Goal: Information Seeking & Learning: Compare options

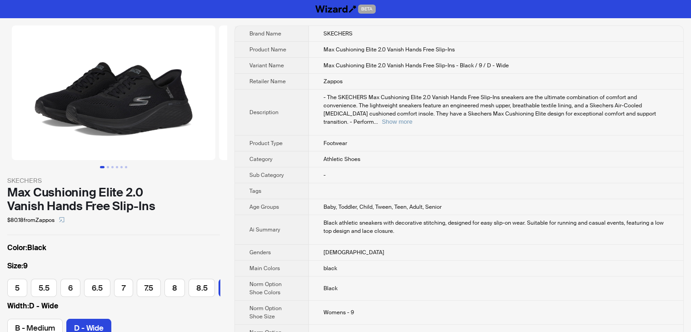
scroll to position [0, 98]
click at [484, 151] on td "Athletic Shoes" at bounding box center [496, 159] width 374 height 16
click at [412, 118] on button "Show more" at bounding box center [397, 121] width 30 height 7
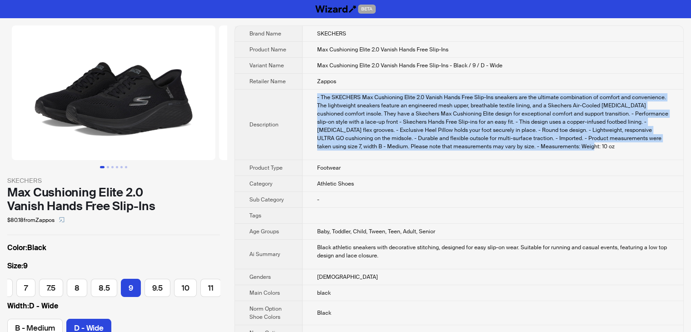
drag, startPoint x: 536, startPoint y: 148, endPoint x: 316, endPoint y: 97, distance: 226.1
click at [316, 97] on td "- The SKECHERS Max Cushioning Elite 2.0 Vanish Hands Free Slip-Ins sneakers are…" at bounding box center [493, 124] width 381 height 70
copy div "- The SKECHERS Max Cushioning Elite 2.0 Vanish Hands Free Slip-Ins sneakers are…"
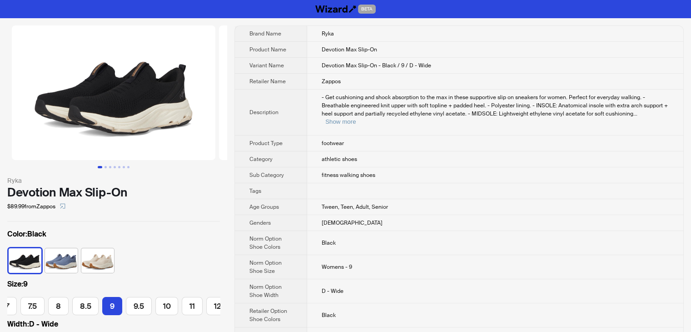
scroll to position [0, 124]
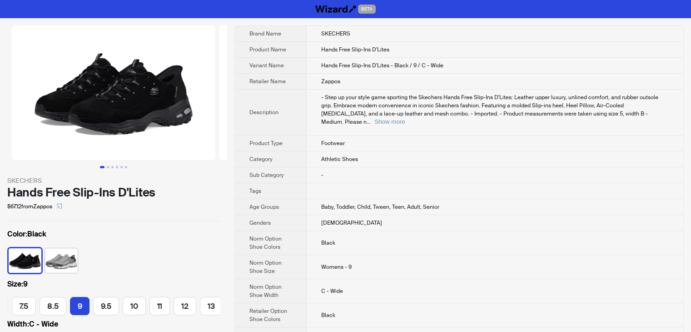
scroll to position [0, 126]
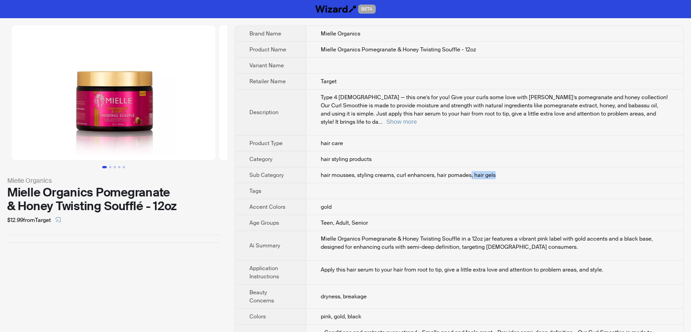
drag, startPoint x: 471, startPoint y: 165, endPoint x: 507, endPoint y: 164, distance: 36.3
click at [507, 167] on td "hair mousses, styling creams, curl enhancers, hair pomades, hair gels" at bounding box center [494, 175] width 377 height 16
click at [512, 171] on td "hair mousses, styling creams, curl enhancers, hair pomades, hair gels" at bounding box center [494, 175] width 377 height 16
drag, startPoint x: 472, startPoint y: 166, endPoint x: 512, endPoint y: 165, distance: 40.0
click at [512, 167] on td "hair mousses, styling creams, curl enhancers, hair pomades, hair gels" at bounding box center [494, 175] width 377 height 16
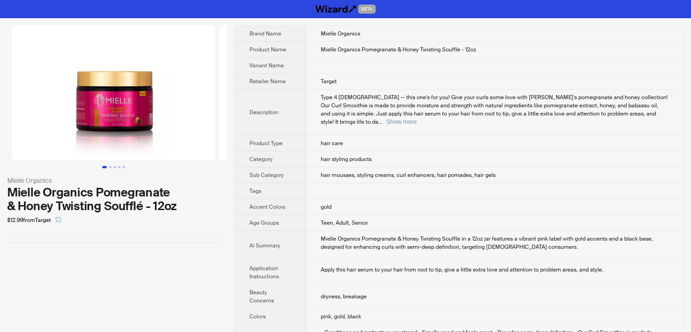
click at [489, 43] on td "Mielle Organics Pomegranate & Honey Twisting Soufflé - 12oz" at bounding box center [494, 50] width 377 height 16
click at [417, 118] on button "Show more" at bounding box center [401, 121] width 30 height 7
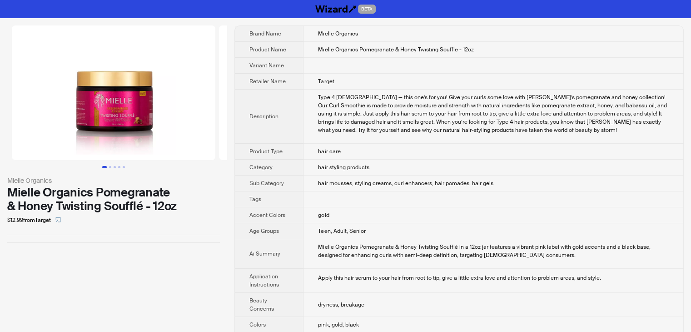
click at [482, 186] on td "hair mousses, styling creams, curl enhancers, hair pomades, hair gels" at bounding box center [493, 183] width 380 height 16
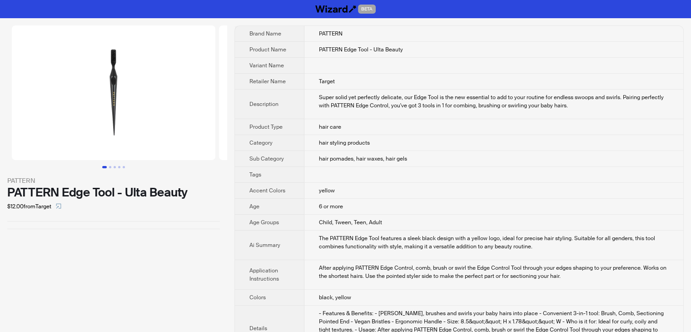
click at [133, 107] on img at bounding box center [113, 92] width 203 height 134
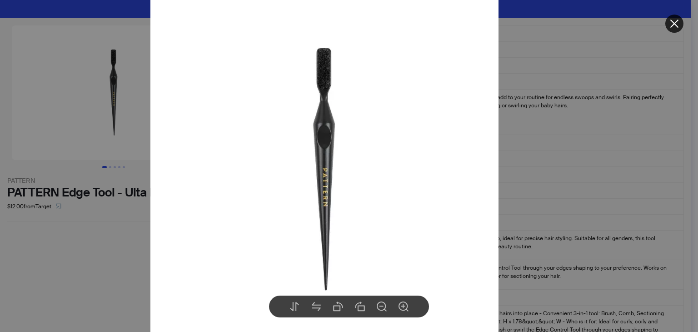
click at [522, 152] on div at bounding box center [349, 166] width 698 height 332
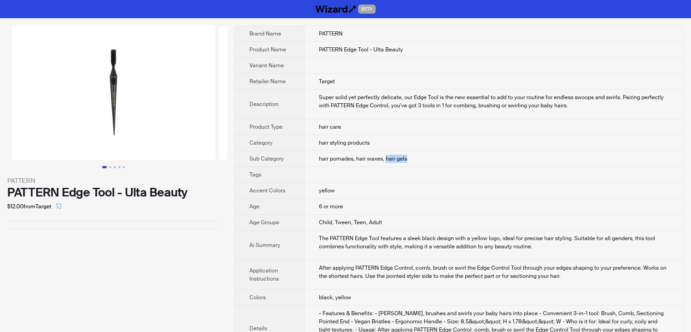
drag, startPoint x: 385, startPoint y: 159, endPoint x: 414, endPoint y: 159, distance: 29.1
click at [414, 159] on td "hair pomades, hair waxes, hair gels" at bounding box center [493, 159] width 379 height 16
click at [443, 160] on td "hair pomades, hair waxes, hair gels" at bounding box center [493, 159] width 379 height 16
drag, startPoint x: 317, startPoint y: 47, endPoint x: 403, endPoint y: 47, distance: 85.8
click at [403, 47] on td "PATTERN Edge Tool - Ulta Beauty" at bounding box center [493, 50] width 379 height 16
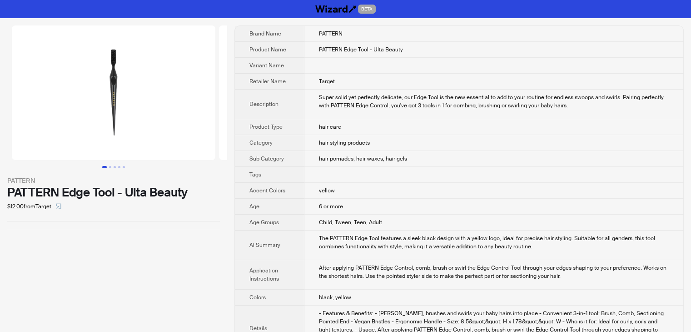
click at [434, 59] on td at bounding box center [493, 66] width 379 height 16
click at [138, 113] on img at bounding box center [113, 92] width 203 height 134
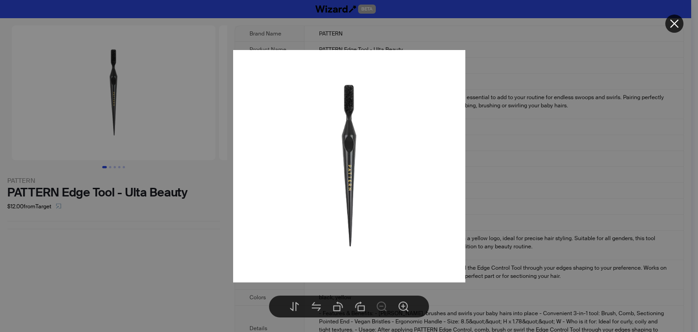
click at [109, 166] on div at bounding box center [349, 166] width 698 height 332
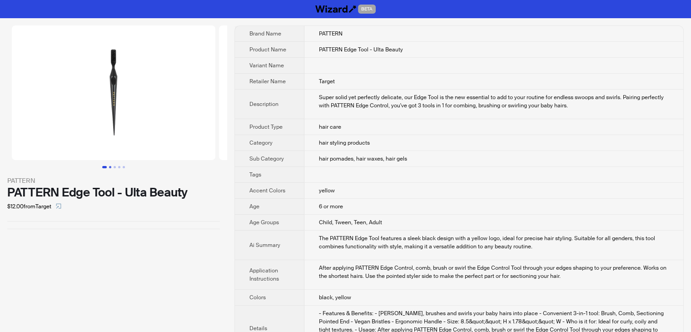
click at [109, 166] on button "Go to slide 2" at bounding box center [110, 167] width 2 height 2
click at [117, 109] on img at bounding box center [114, 92] width 203 height 134
click at [117, 104] on img at bounding box center [113, 92] width 203 height 134
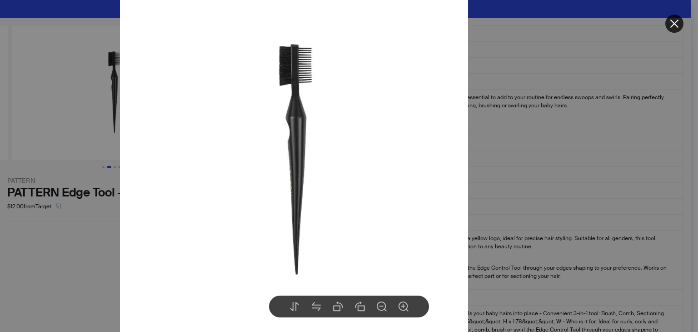
click at [576, 129] on div at bounding box center [349, 166] width 698 height 332
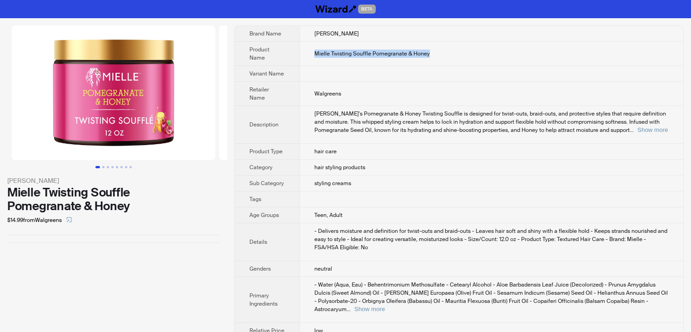
drag, startPoint x: 446, startPoint y: 54, endPoint x: 303, endPoint y: 54, distance: 143.1
click at [303, 54] on td "Mielle Twisting Souffle Pomegranate & Honey" at bounding box center [491, 54] width 384 height 24
copy span "Mielle Twisting Souffle Pomegranate & Honey"
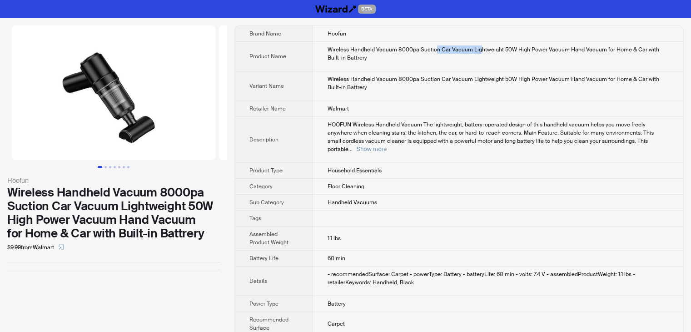
drag, startPoint x: 437, startPoint y: 49, endPoint x: 481, endPoint y: 49, distance: 44.1
click at [481, 49] on div "Wireless Handheld Vacuum 8000pa Suction Car Vacuum Lightweight 50W High Power V…" at bounding box center [497, 53] width 341 height 16
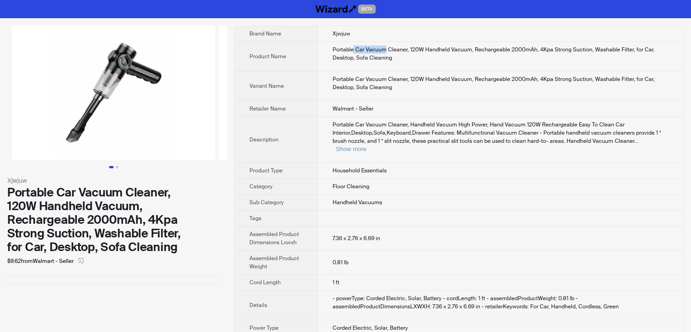
drag, startPoint x: 353, startPoint y: 47, endPoint x: 385, endPoint y: 46, distance: 31.8
click at [385, 46] on div "Portable Car Vacuum Cleaner, 120W Handheld Vacuum, Rechargeable 2000mAh, 4Kpa S…" at bounding box center [500, 53] width 337 height 16
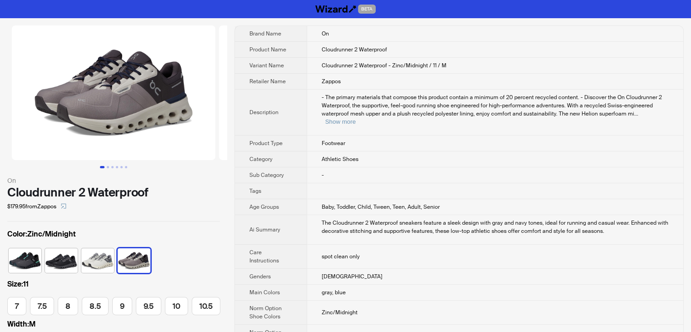
scroll to position [0, 165]
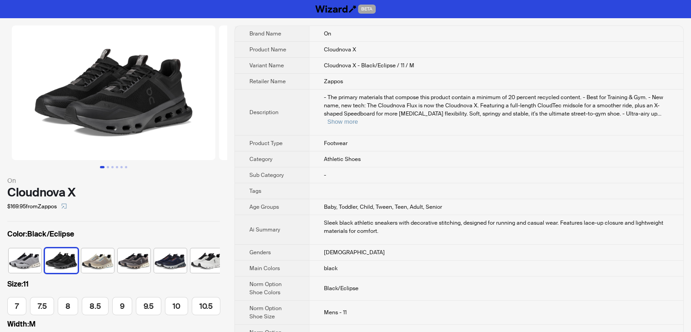
scroll to position [0, 5]
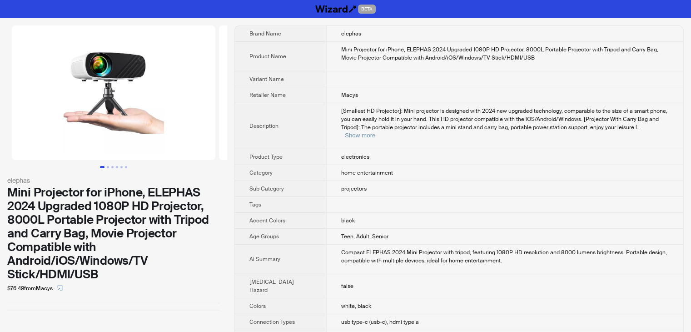
click at [556, 72] on td at bounding box center [504, 79] width 357 height 16
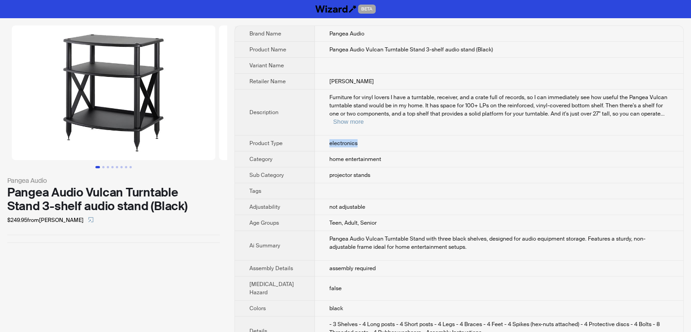
drag, startPoint x: 362, startPoint y: 133, endPoint x: 312, endPoint y: 132, distance: 49.5
click at [315, 135] on td "electronics" at bounding box center [499, 143] width 368 height 16
click at [328, 142] on td "electronics" at bounding box center [499, 143] width 368 height 16
drag, startPoint x: 317, startPoint y: 136, endPoint x: 355, endPoint y: 135, distance: 37.2
click at [355, 135] on td "electronics" at bounding box center [499, 143] width 368 height 16
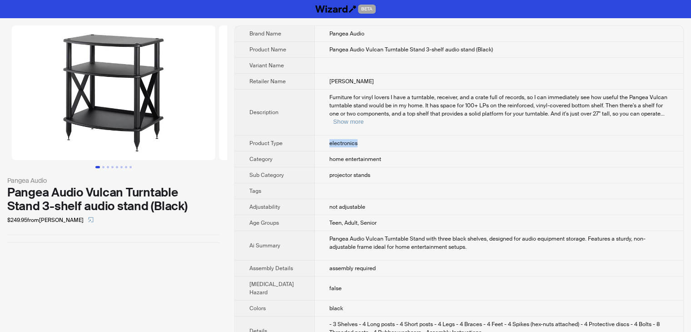
click at [391, 135] on td "electronics" at bounding box center [499, 143] width 368 height 16
drag, startPoint x: 369, startPoint y: 167, endPoint x: 313, endPoint y: 167, distance: 56.3
click at [315, 167] on td "projector stands" at bounding box center [499, 175] width 368 height 16
click at [102, 166] on button "Go to slide 2" at bounding box center [103, 167] width 2 height 2
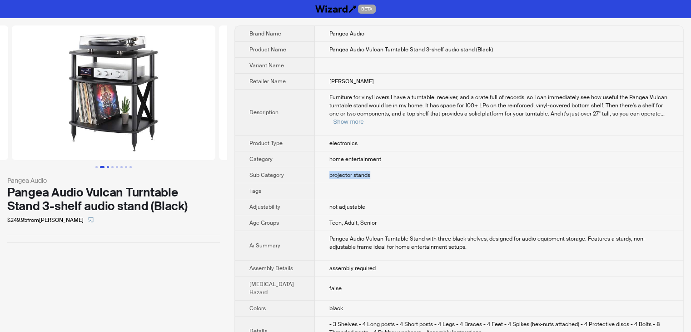
click at [108, 167] on button "Go to slide 3" at bounding box center [108, 167] width 2 height 2
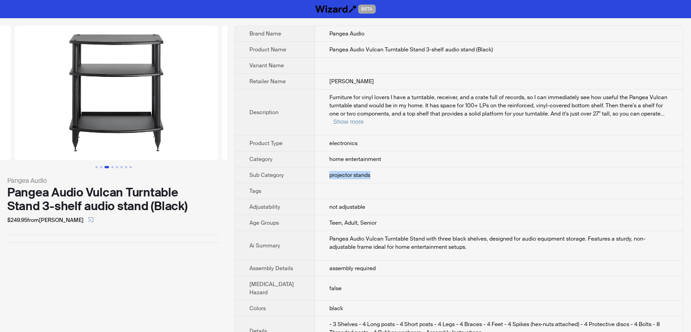
scroll to position [0, 414]
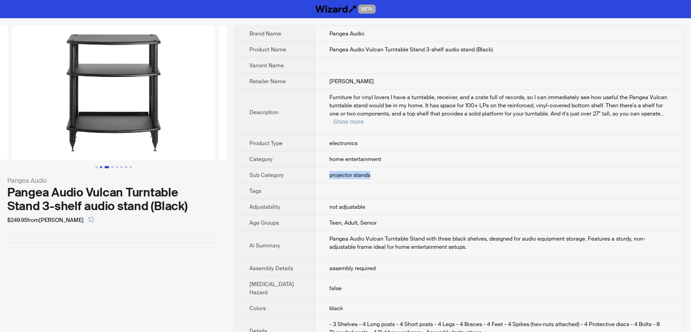
click at [102, 167] on button "Go to slide 2" at bounding box center [101, 167] width 2 height 2
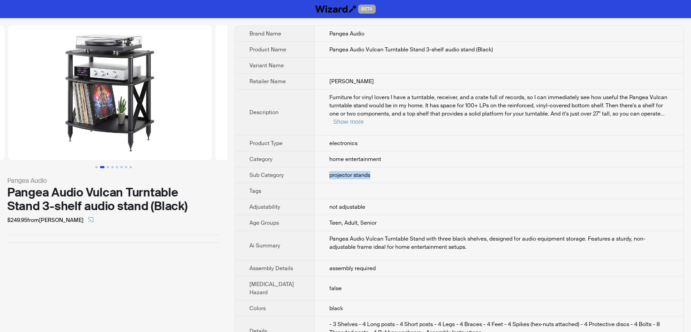
scroll to position [0, 207]
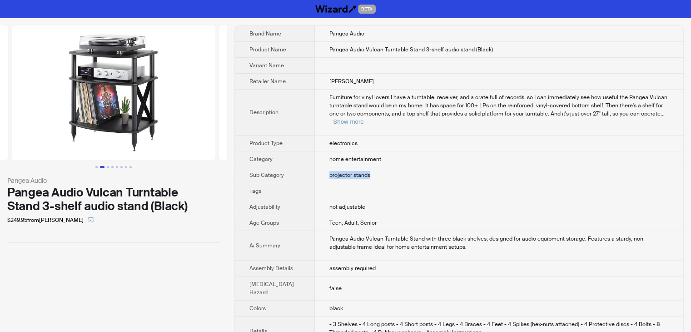
click at [116, 60] on img at bounding box center [113, 92] width 203 height 134
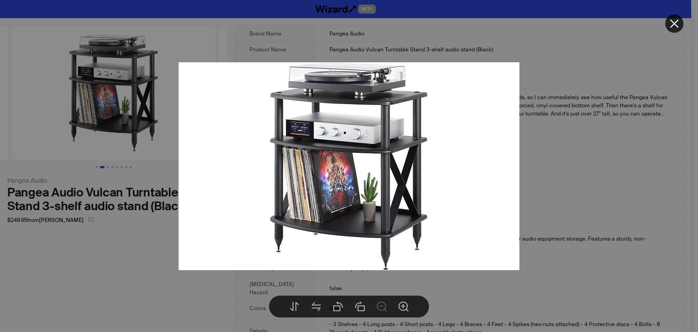
click at [583, 87] on div at bounding box center [349, 166] width 698 height 332
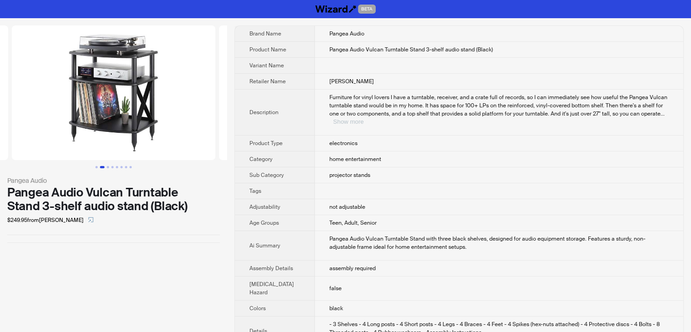
click at [363, 118] on button "Show more" at bounding box center [348, 121] width 30 height 7
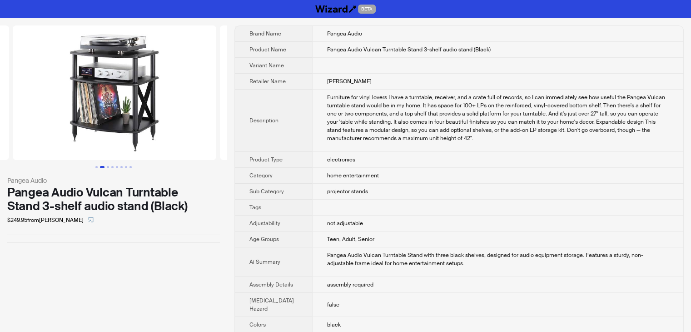
click at [99, 84] on img at bounding box center [114, 92] width 203 height 134
click at [94, 73] on img at bounding box center [114, 92] width 203 height 134
click at [103, 83] on img at bounding box center [114, 92] width 203 height 134
click at [121, 88] on img at bounding box center [113, 92] width 203 height 134
click at [99, 98] on img at bounding box center [113, 92] width 203 height 134
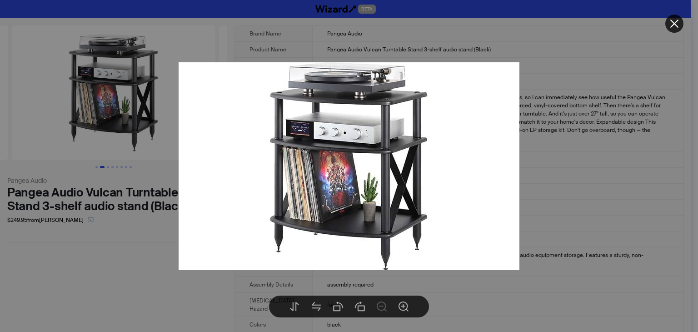
click at [567, 137] on div at bounding box center [349, 166] width 698 height 332
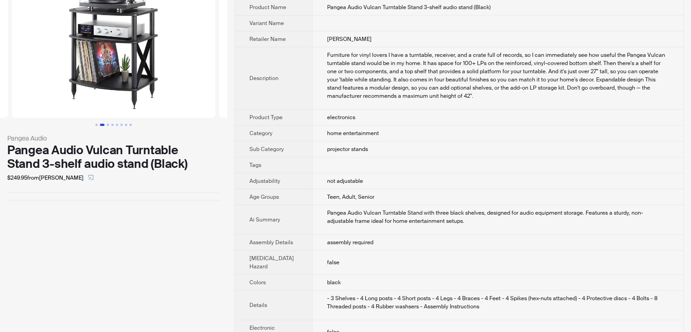
scroll to position [45, 0]
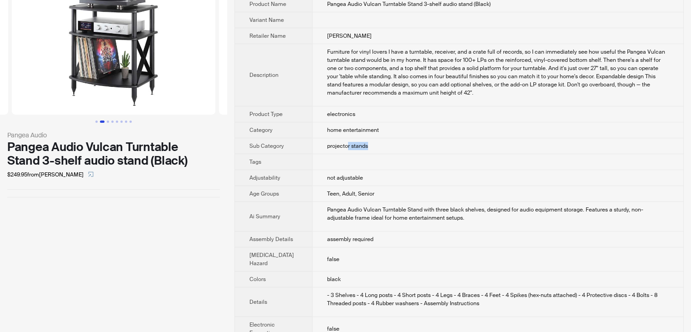
drag, startPoint x: 366, startPoint y: 145, endPoint x: 339, endPoint y: 145, distance: 27.3
click at [339, 145] on td "projector stands" at bounding box center [497, 146] width 371 height 16
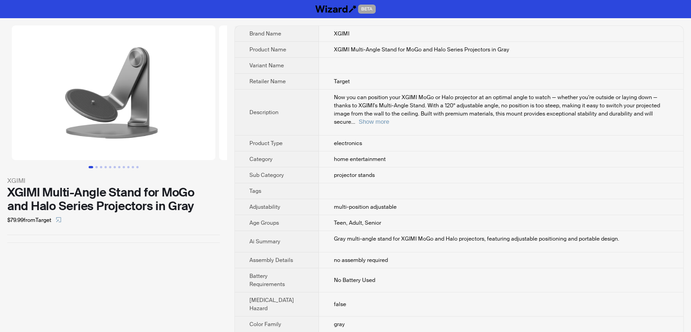
drag, startPoint x: 378, startPoint y: 158, endPoint x: 371, endPoint y: 164, distance: 10.0
click at [371, 167] on td "projector stands" at bounding box center [501, 175] width 364 height 16
drag, startPoint x: 375, startPoint y: 167, endPoint x: 325, endPoint y: 168, distance: 50.0
click at [325, 168] on td "projector stands" at bounding box center [501, 175] width 364 height 16
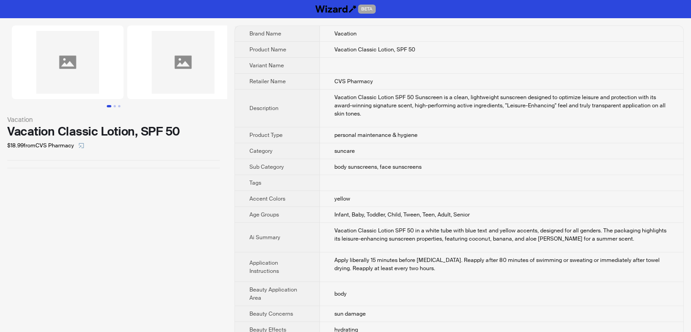
click at [417, 48] on td "Vacation Classic Lotion, SPF 50" at bounding box center [501, 50] width 363 height 16
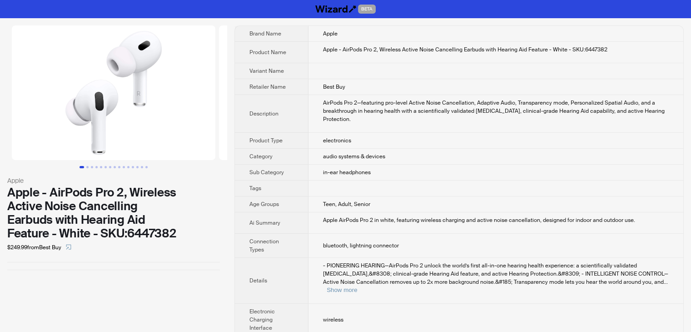
click at [114, 62] on img at bounding box center [113, 92] width 203 height 134
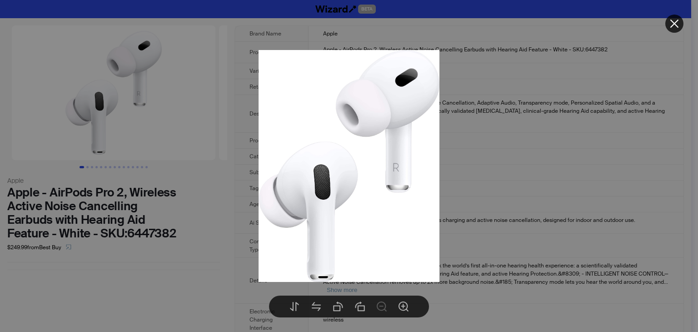
click at [536, 114] on div at bounding box center [349, 166] width 698 height 332
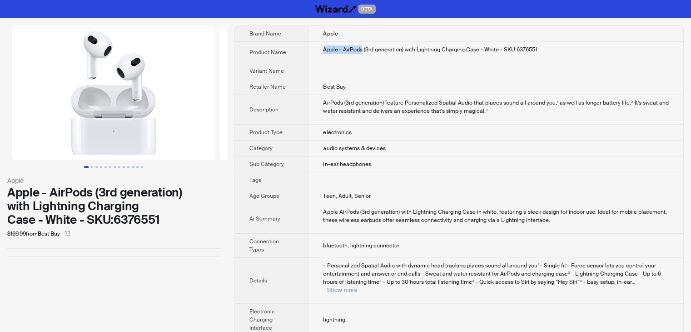
drag, startPoint x: 323, startPoint y: 51, endPoint x: 362, endPoint y: 51, distance: 38.2
click at [362, 51] on div "Apple - AirPods (3rd generation) with Lightning Charging Case - White - SKU:637…" at bounding box center [496, 49] width 346 height 8
click at [347, 62] on td "Apple - AirPods (3rd generation) with Lightning Charging Case - White - SKU:637…" at bounding box center [495, 52] width 375 height 21
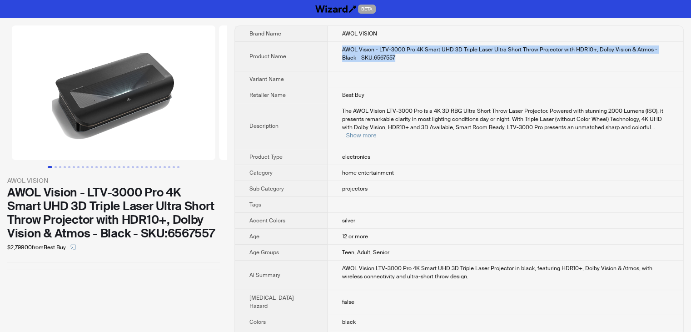
drag, startPoint x: 382, startPoint y: 61, endPoint x: 331, endPoint y: 44, distance: 54.0
click at [331, 44] on td "AWOL Vision - LTV-3000 Pro 4K Smart UHD 3D Triple Laser Ultra Short Throw Proje…" at bounding box center [505, 57] width 356 height 30
copy div "AWOL Vision - LTV-3000 Pro 4K Smart UHD 3D Triple Laser Ultra Short Throw Proje…"
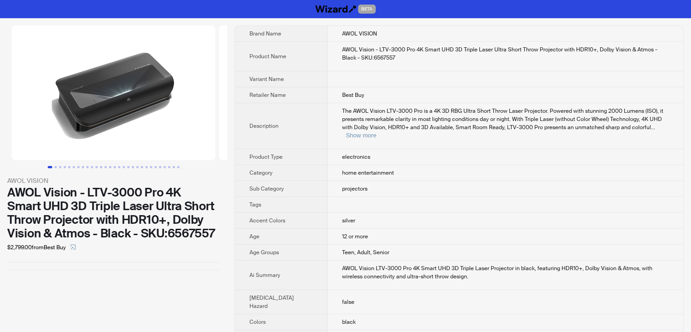
click at [471, 77] on td at bounding box center [505, 79] width 356 height 16
drag, startPoint x: 386, startPoint y: 31, endPoint x: 334, endPoint y: 30, distance: 51.8
click at [334, 30] on td "AWOL VISION" at bounding box center [505, 34] width 356 height 16
